Goal: Find specific page/section: Find specific page/section

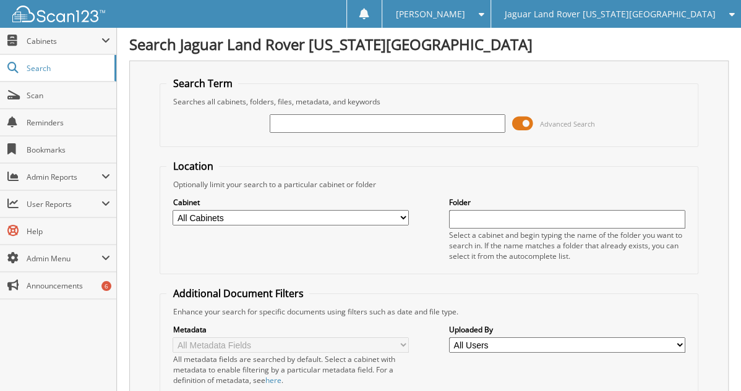
click at [291, 119] on input "text" at bounding box center [388, 123] width 236 height 19
type input "104673"
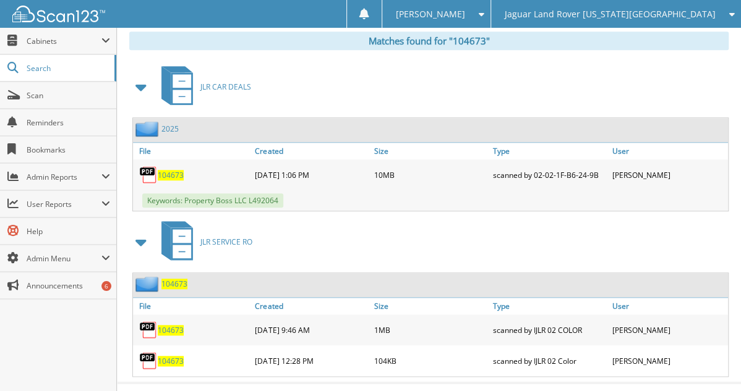
scroll to position [548, 0]
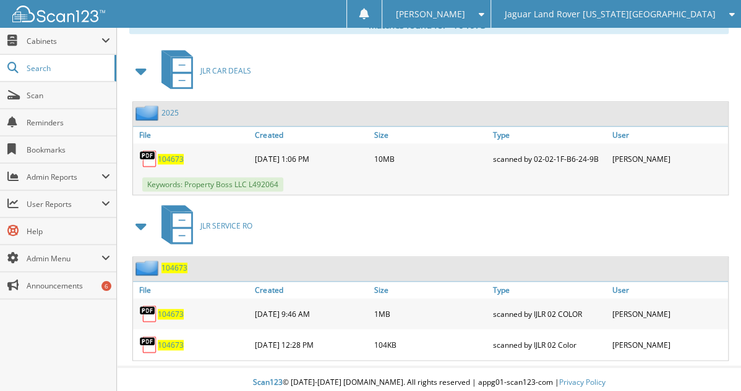
click at [176, 154] on span "104673" at bounding box center [171, 159] width 26 height 11
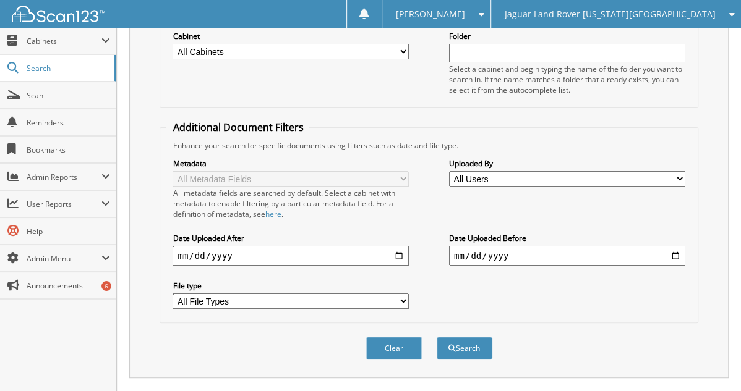
scroll to position [115, 0]
